Goal: Manage account settings

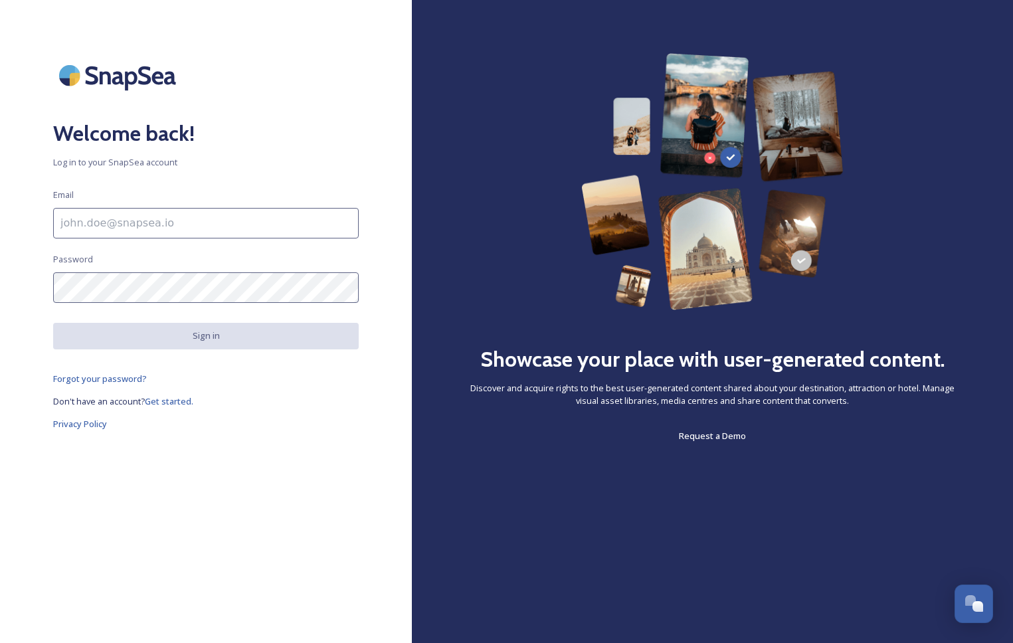
click at [141, 229] on input at bounding box center [206, 223] width 306 height 31
type input "[EMAIL_ADDRESS][DOMAIN_NAME]"
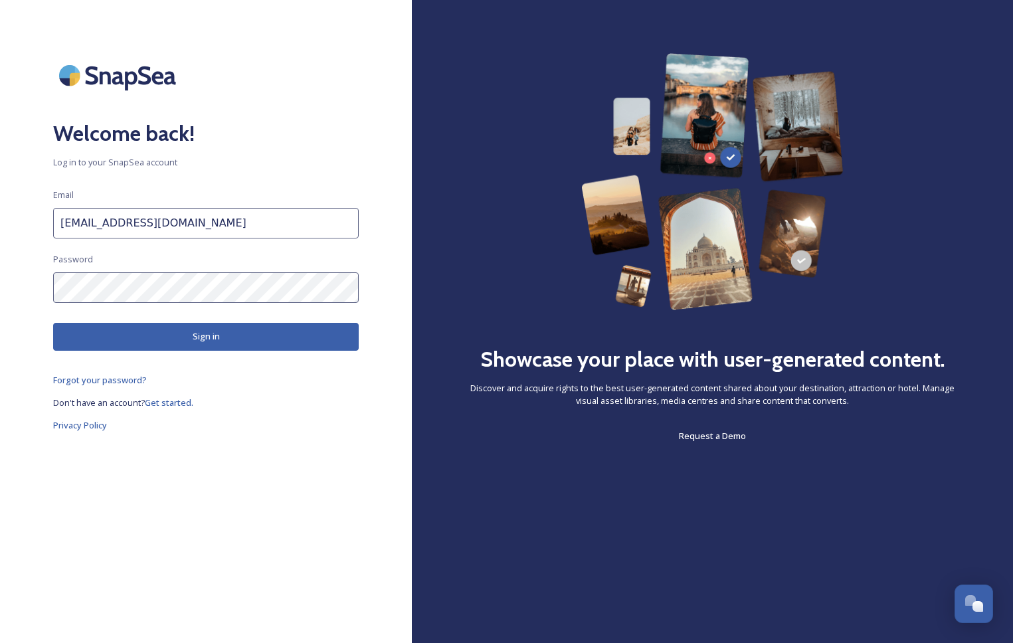
click at [193, 332] on button "Sign in" at bounding box center [206, 336] width 306 height 27
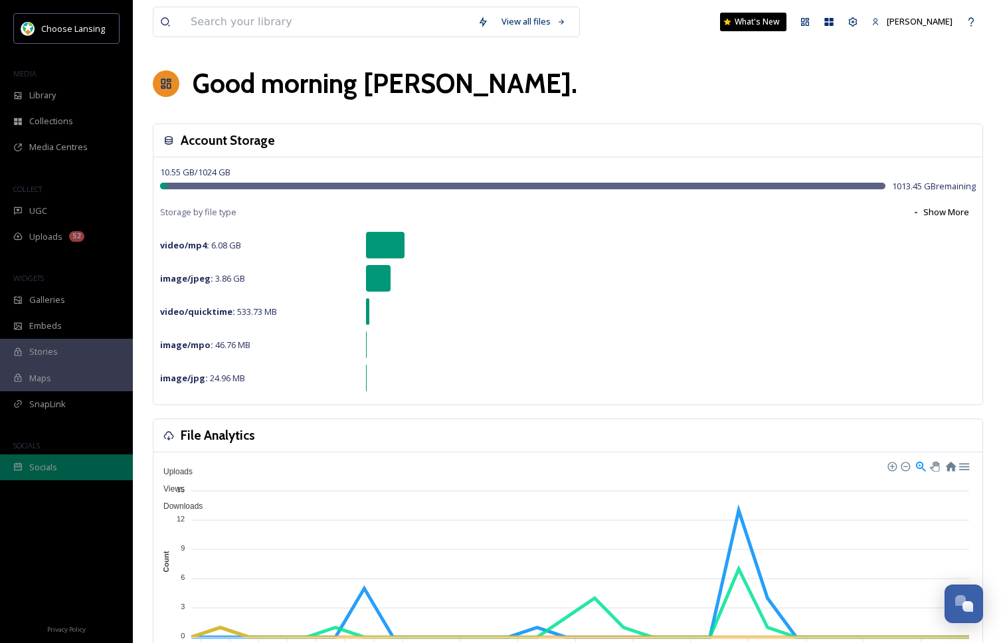
click at [77, 467] on div "Socials" at bounding box center [66, 468] width 133 height 26
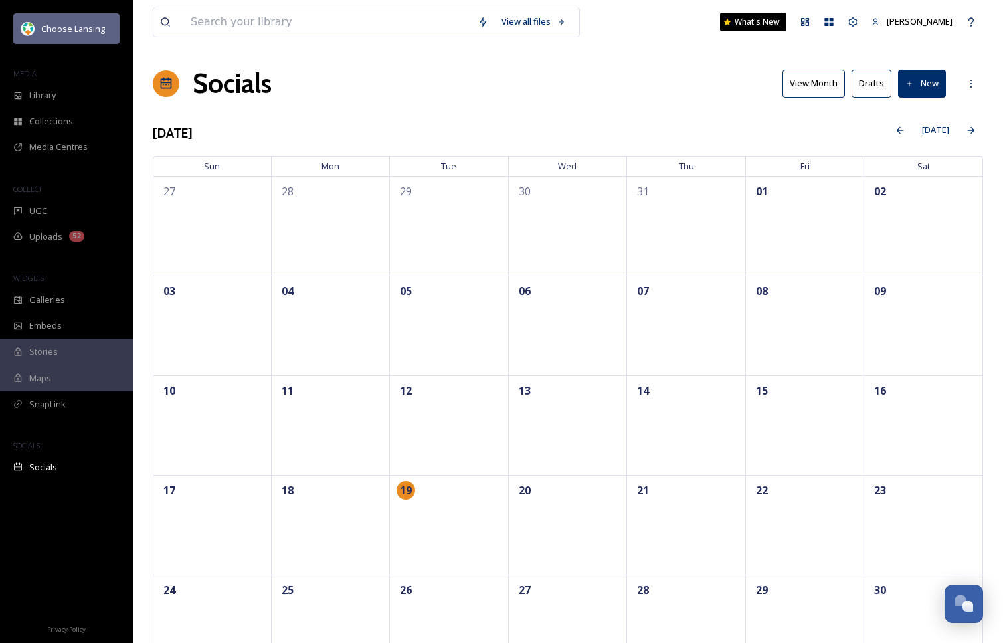
click at [93, 35] on span "Choose Lansing" at bounding box center [73, 29] width 64 height 12
click at [858, 22] on icon at bounding box center [853, 21] width 9 height 9
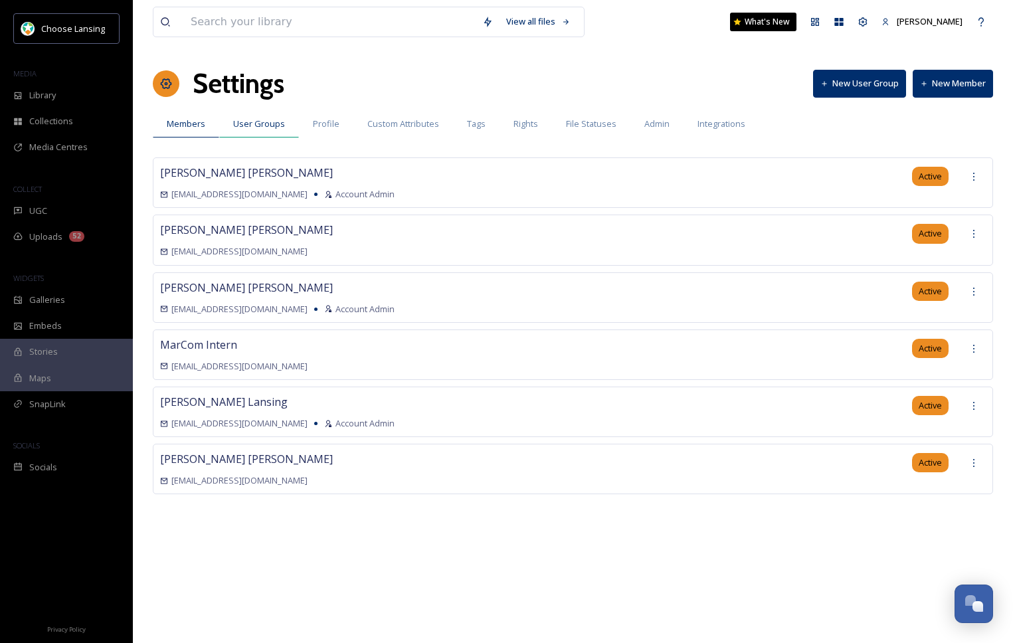
click at [267, 126] on span "User Groups" at bounding box center [259, 124] width 52 height 13
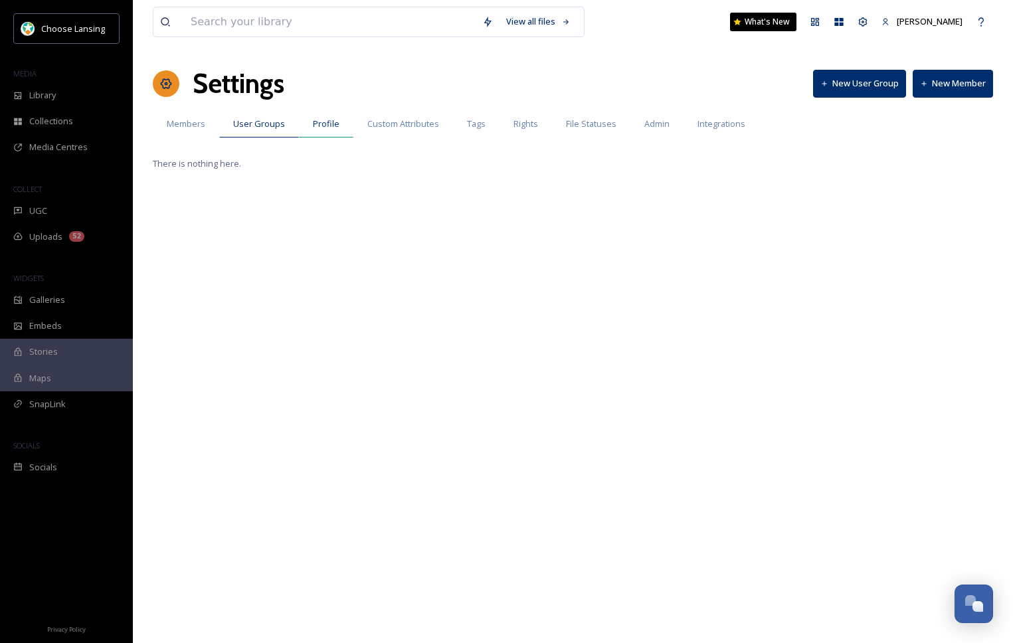
click at [323, 124] on span "Profile" at bounding box center [326, 124] width 27 height 13
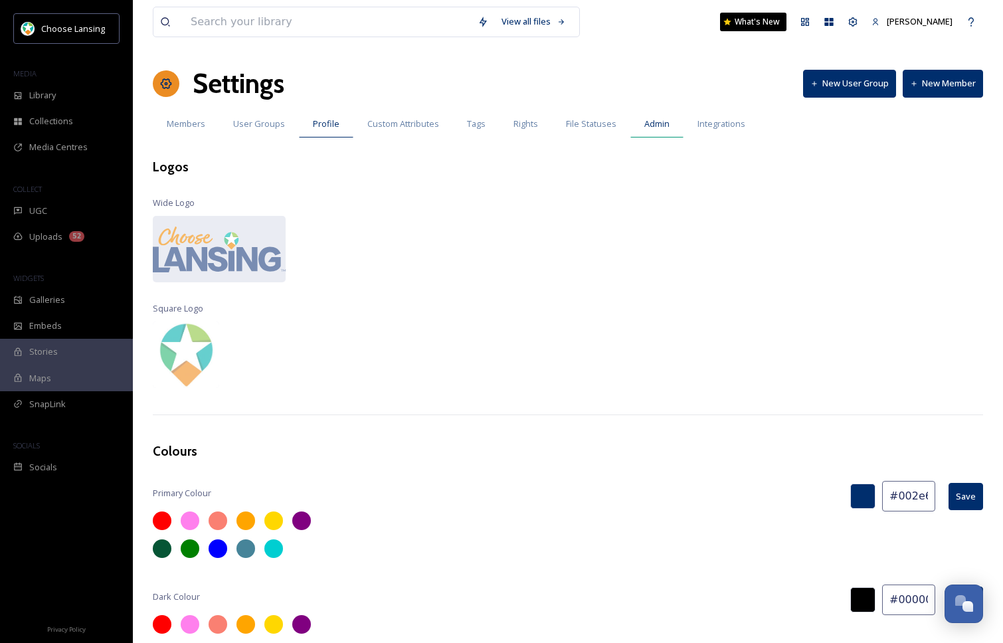
click at [661, 122] on span "Admin" at bounding box center [657, 124] width 25 height 13
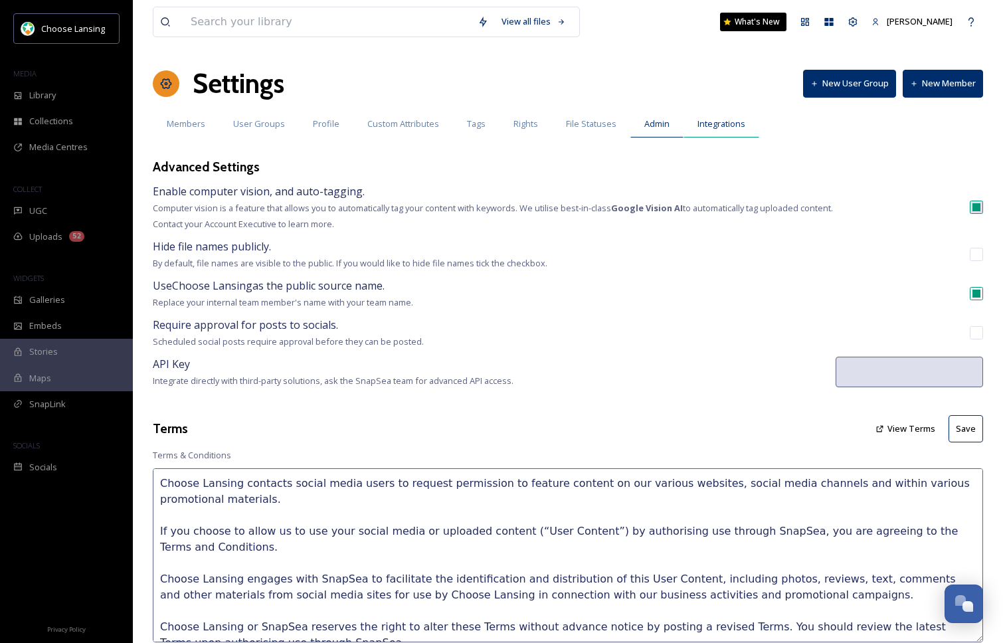
click at [725, 125] on span "Integrations" at bounding box center [722, 124] width 48 height 13
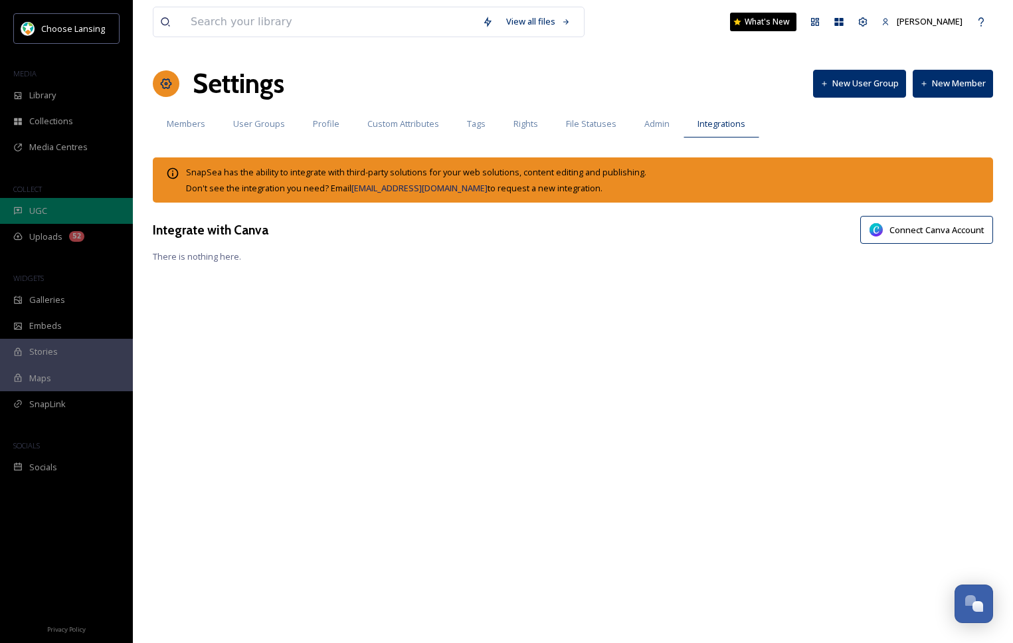
click at [50, 213] on div "UGC" at bounding box center [66, 211] width 133 height 26
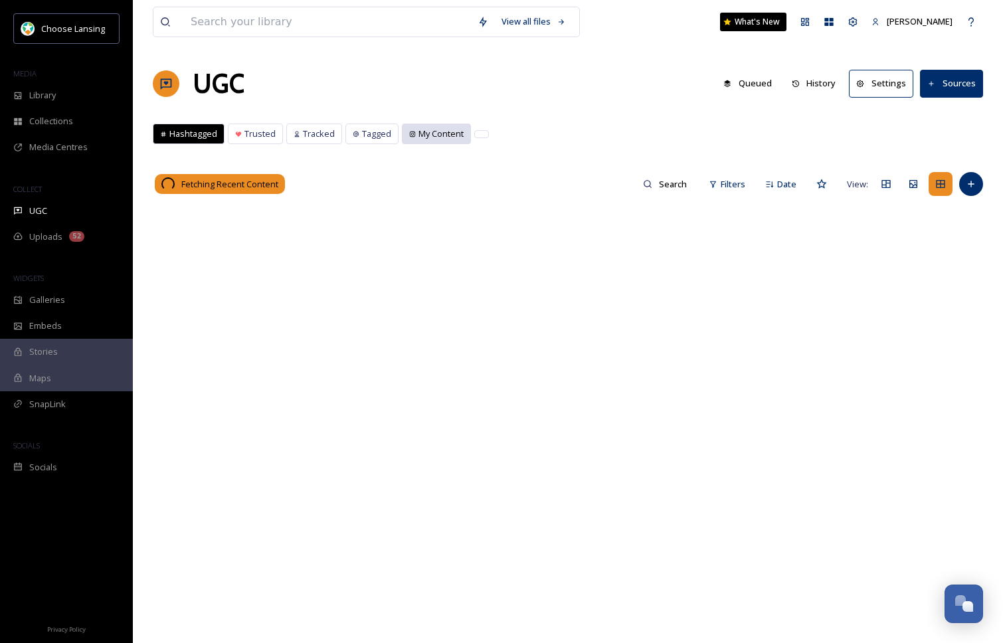
click at [439, 135] on span "My Content" at bounding box center [441, 134] width 45 height 13
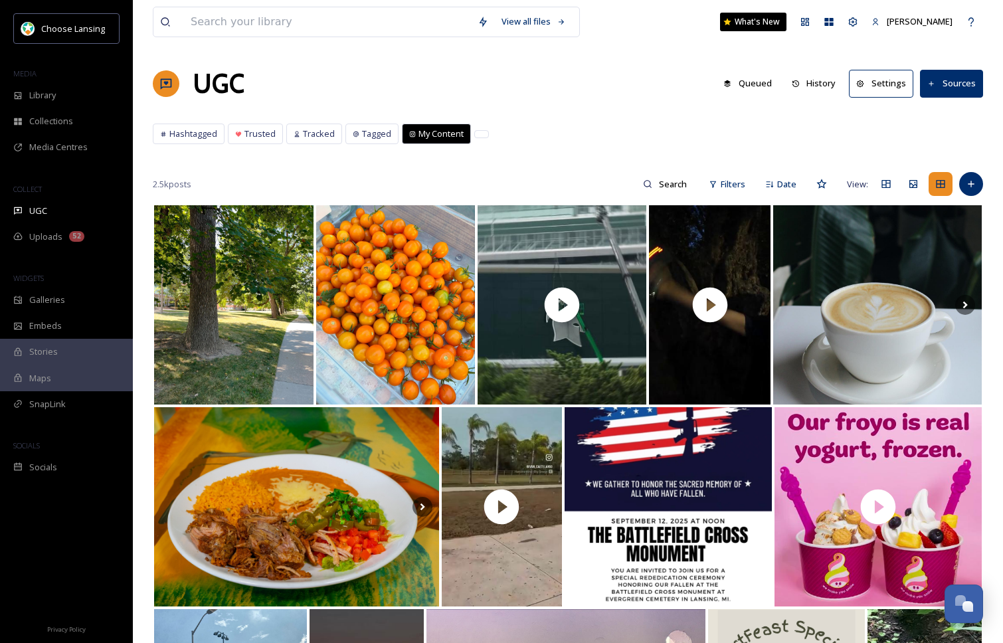
click at [885, 86] on button "Settings" at bounding box center [881, 83] width 64 height 27
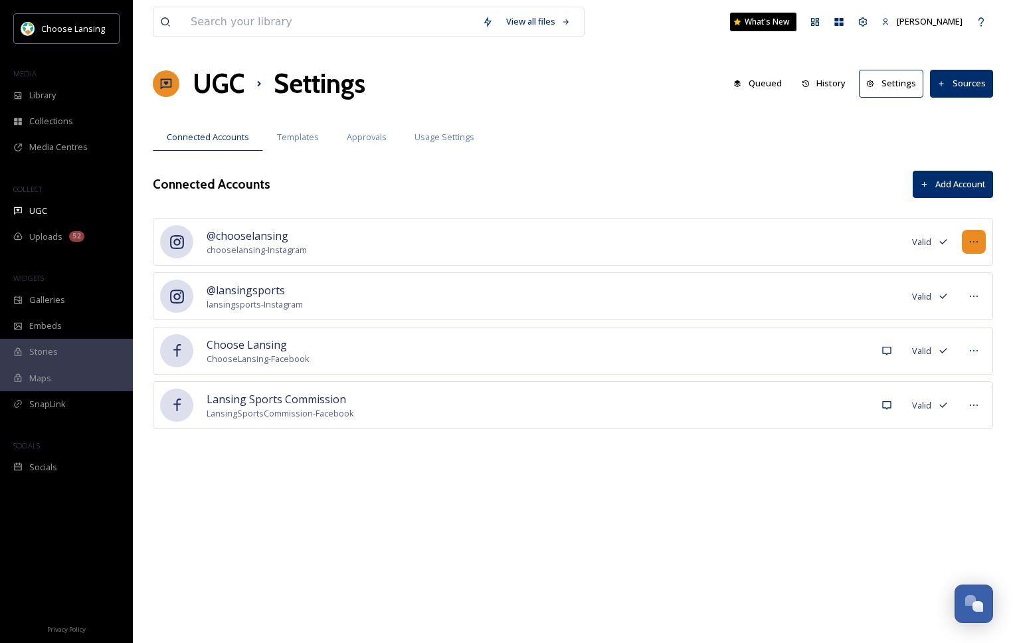
click at [980, 241] on div at bounding box center [974, 242] width 24 height 24
click at [742, 173] on div "Connected Accounts Add Account" at bounding box center [573, 184] width 841 height 27
